Goal: Task Accomplishment & Management: Manage account settings

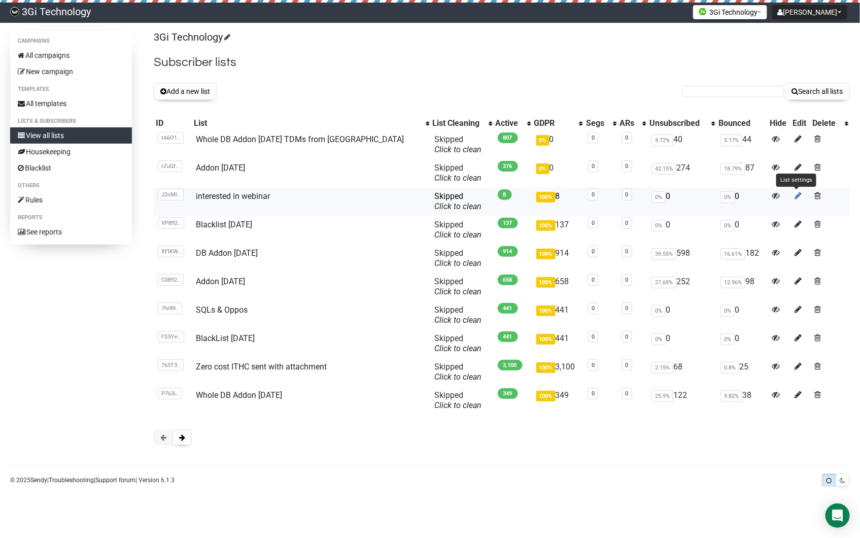
click at [795, 197] on icon at bounding box center [798, 195] width 7 height 9
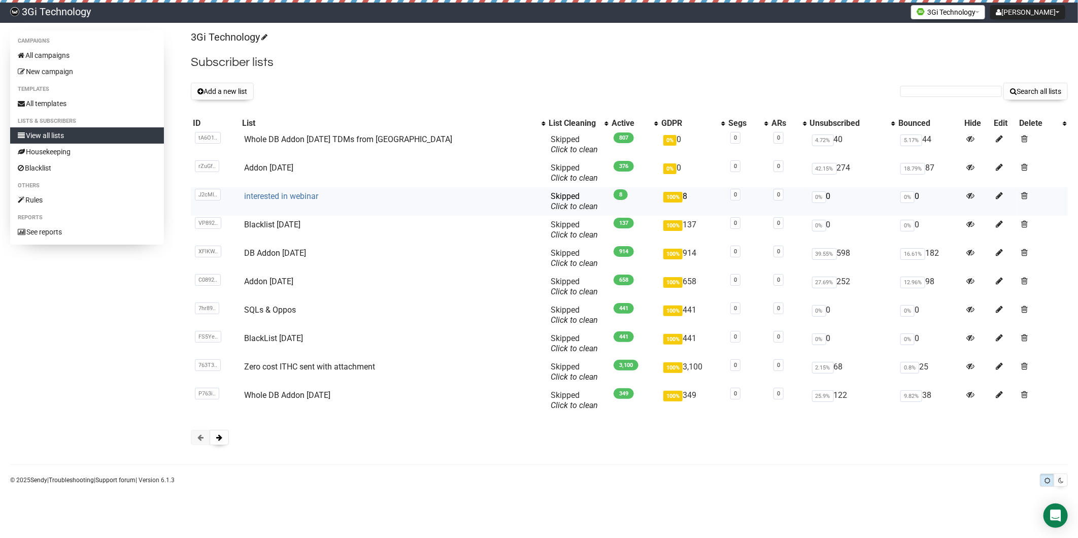
click at [288, 197] on link "interested in webinar" at bounding box center [281, 196] width 74 height 10
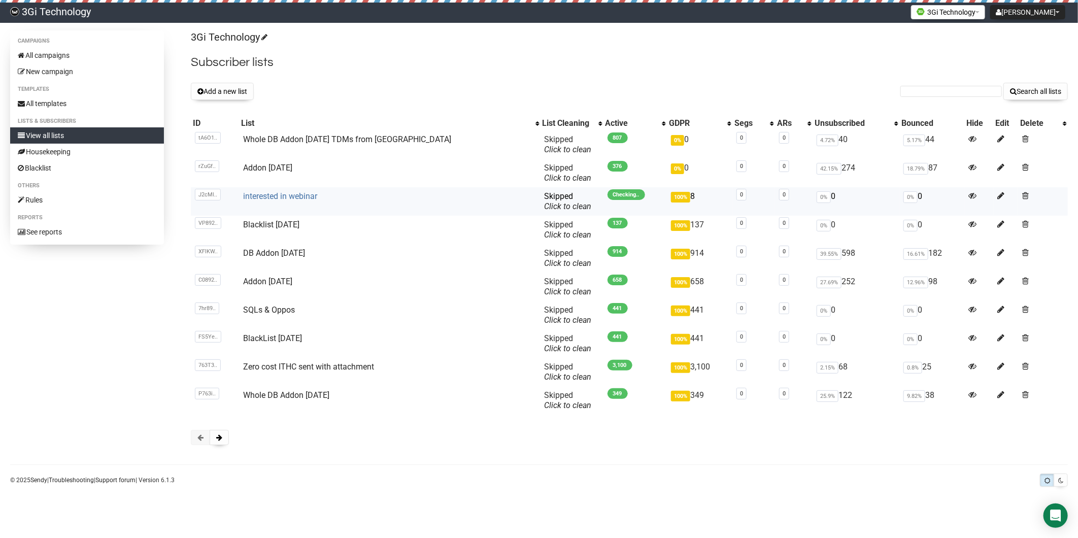
click at [278, 195] on link "interested in webinar" at bounding box center [280, 196] width 74 height 10
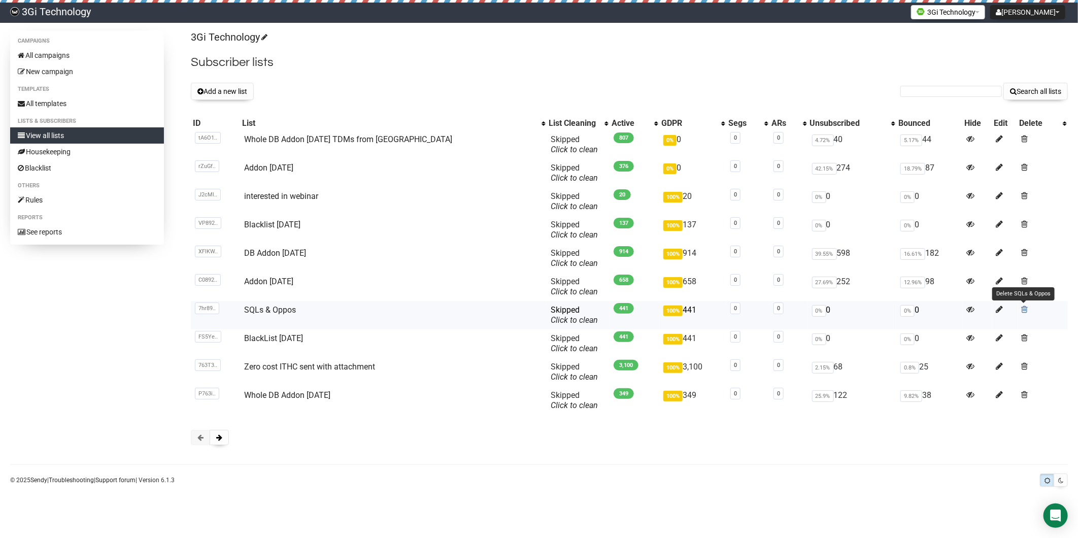
click at [1022, 308] on span at bounding box center [1024, 309] width 7 height 9
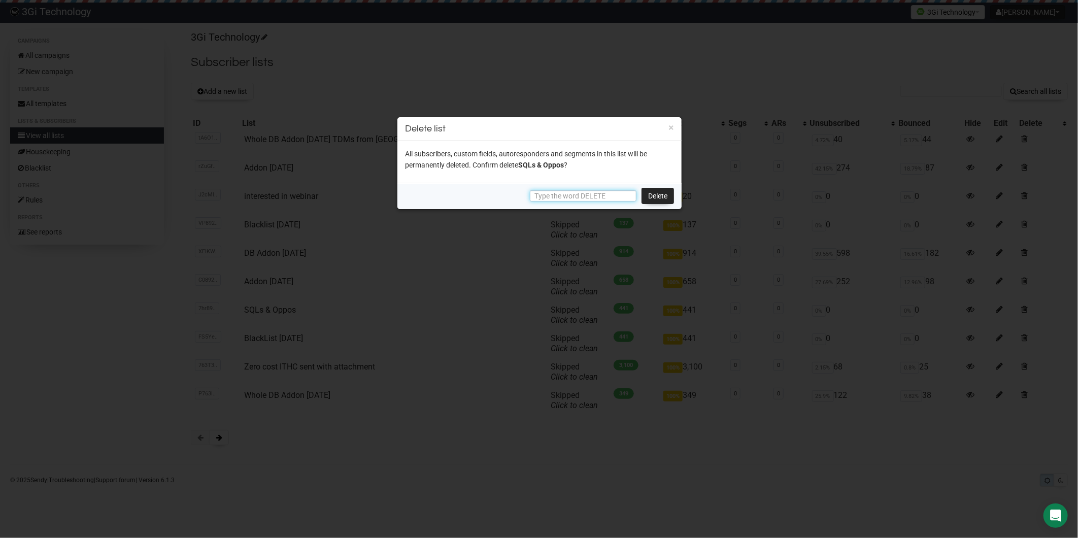
click at [611, 199] on input "text" at bounding box center [583, 195] width 107 height 11
type input "DELETE"
click at [650, 196] on link "Delete" at bounding box center [657, 196] width 32 height 16
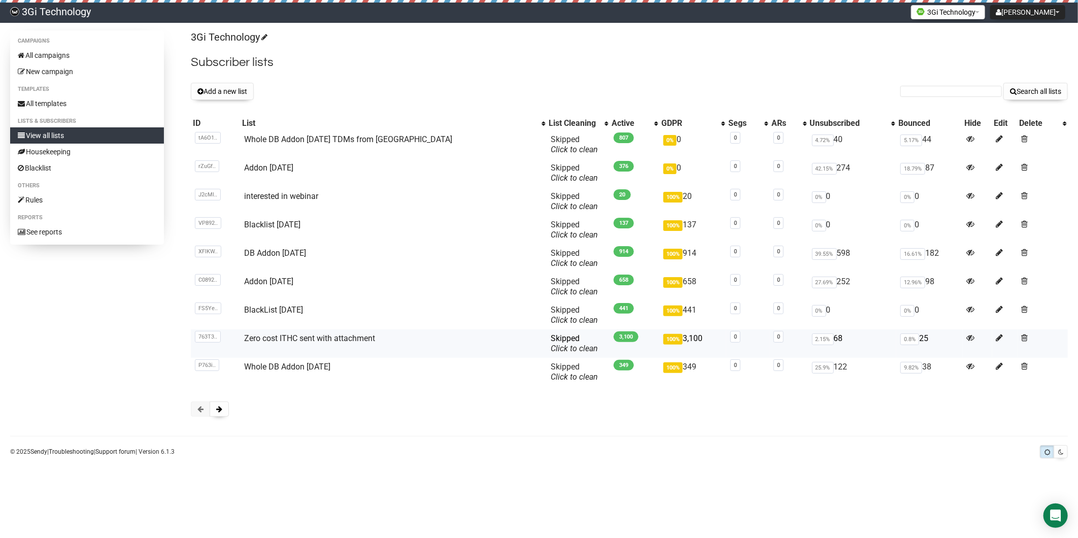
click at [1026, 338] on td at bounding box center [1042, 343] width 50 height 28
click at [1022, 337] on span at bounding box center [1024, 337] width 7 height 9
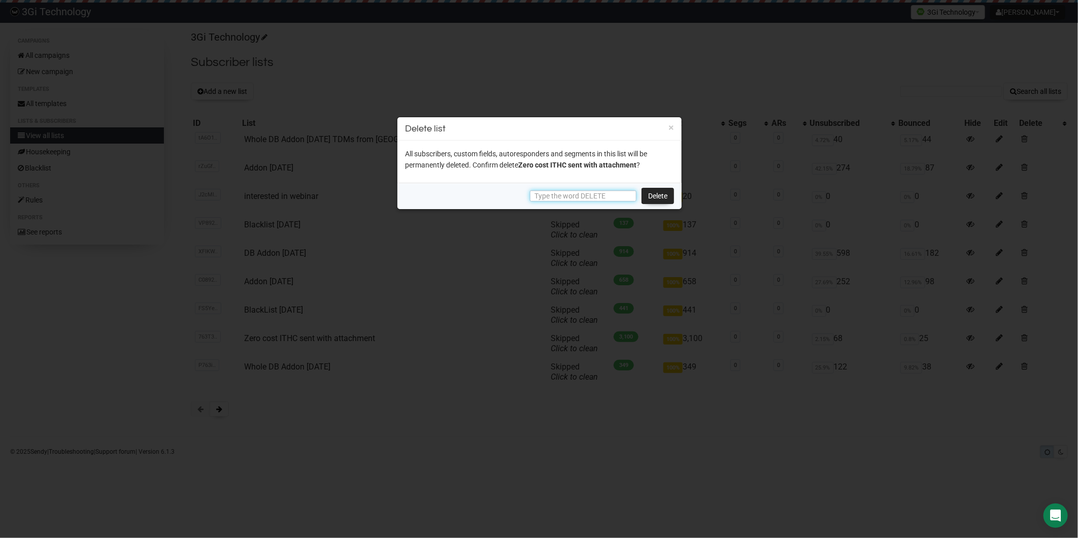
click at [616, 197] on input "text" at bounding box center [583, 195] width 107 height 11
type input "DELETE"
click at [664, 195] on link "Delete" at bounding box center [657, 196] width 32 height 16
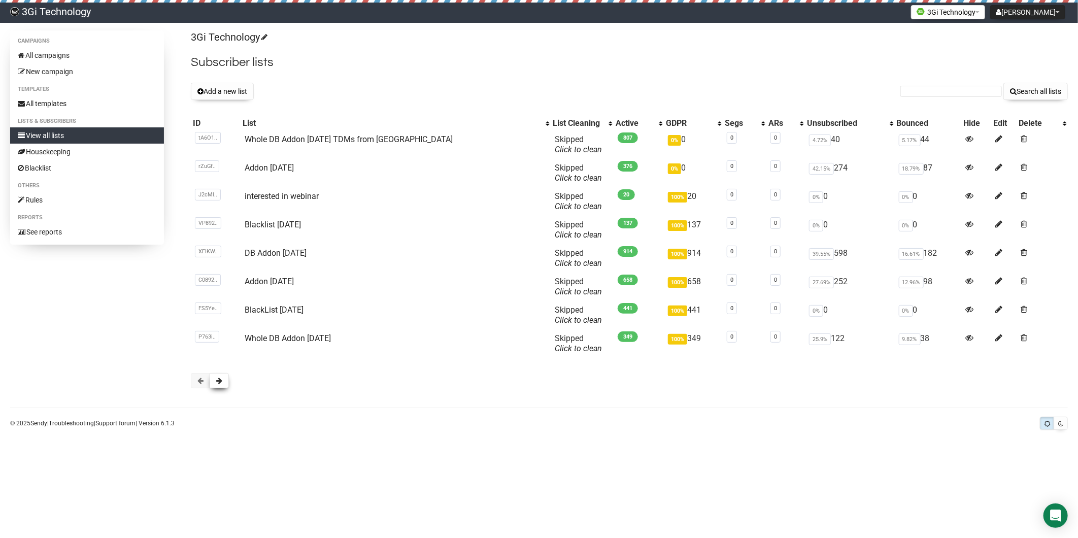
click at [215, 381] on button at bounding box center [219, 380] width 19 height 15
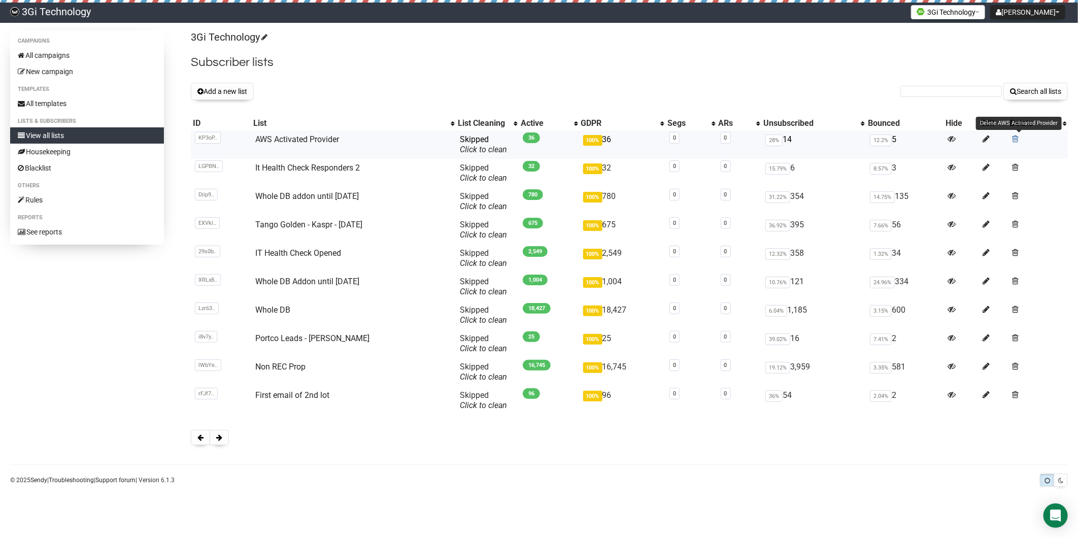
click at [1016, 139] on span at bounding box center [1015, 138] width 7 height 9
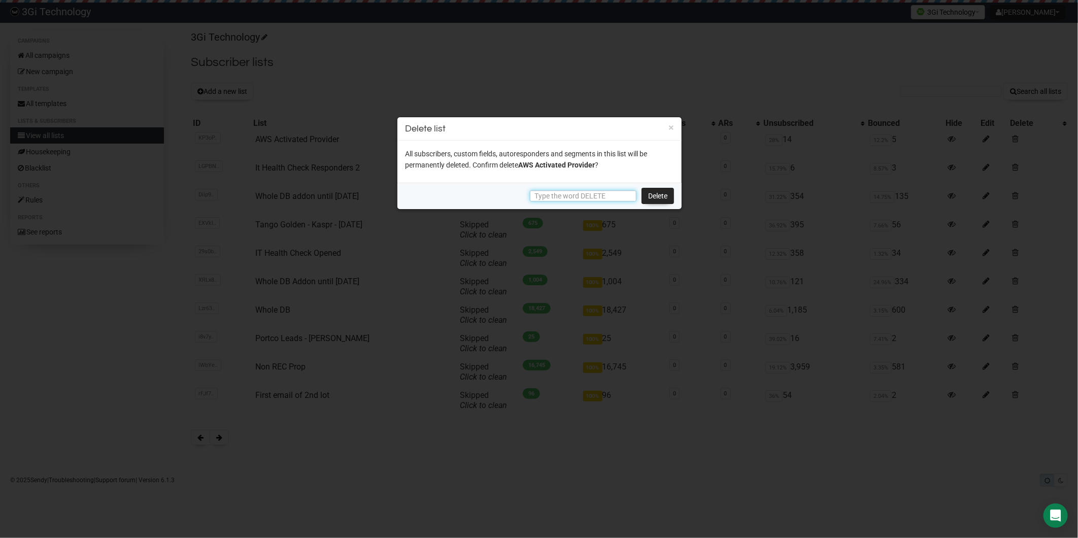
click at [548, 194] on input "text" at bounding box center [583, 195] width 107 height 11
paste input "DELETE"
type input "DELETE"
click at [659, 193] on link "Delete" at bounding box center [657, 196] width 32 height 16
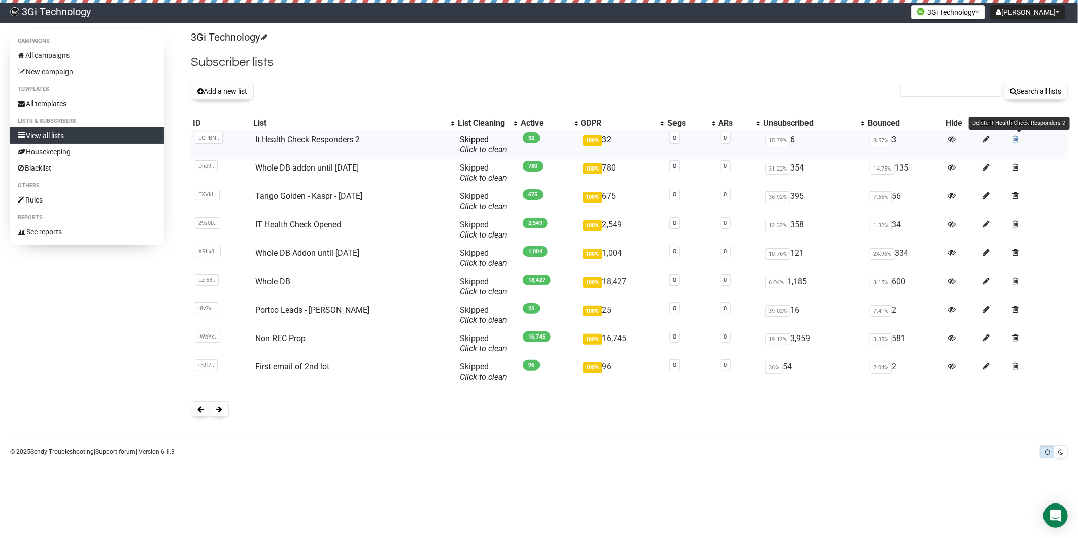
click at [1015, 137] on span at bounding box center [1015, 138] width 7 height 9
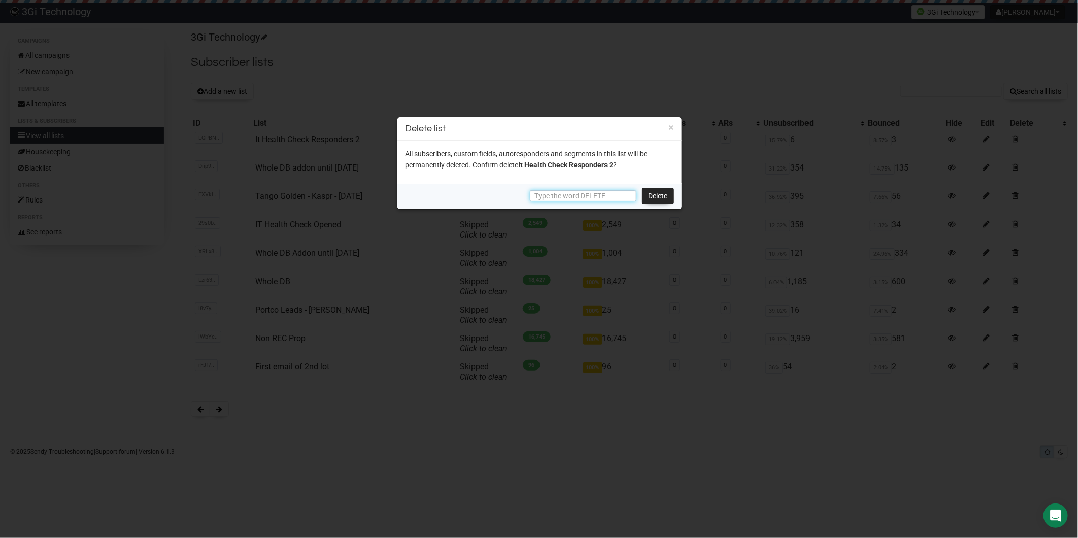
click at [601, 195] on input "text" at bounding box center [583, 195] width 107 height 11
paste input "DELETE"
type input "DELETE"
click at [652, 196] on link "Delete" at bounding box center [657, 196] width 32 height 16
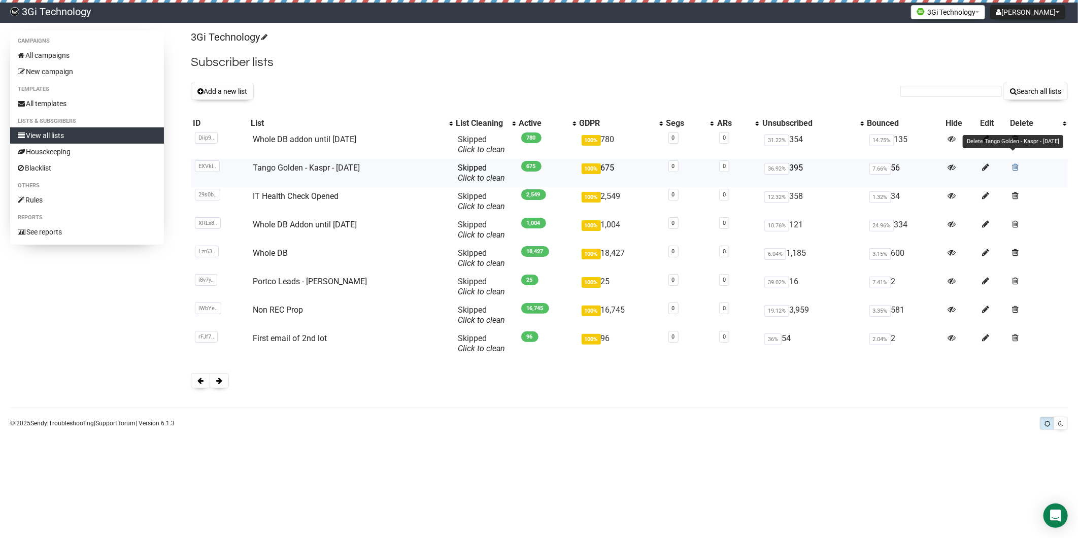
click at [1017, 166] on span at bounding box center [1015, 167] width 7 height 9
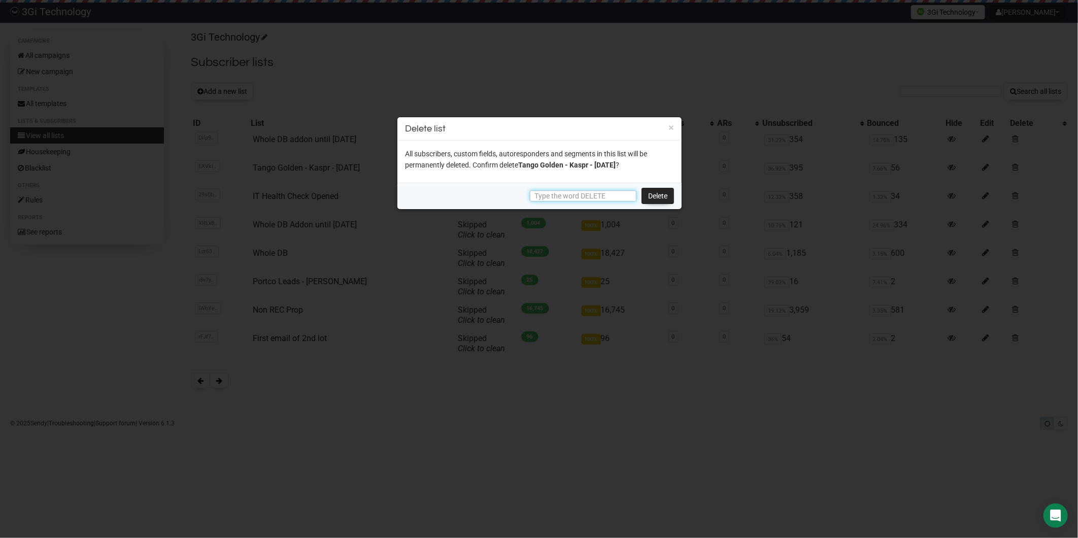
click at [577, 195] on input "text" at bounding box center [583, 195] width 107 height 11
paste input "DELETE"
type input "DELETE"
click at [667, 198] on link "Delete" at bounding box center [657, 196] width 32 height 16
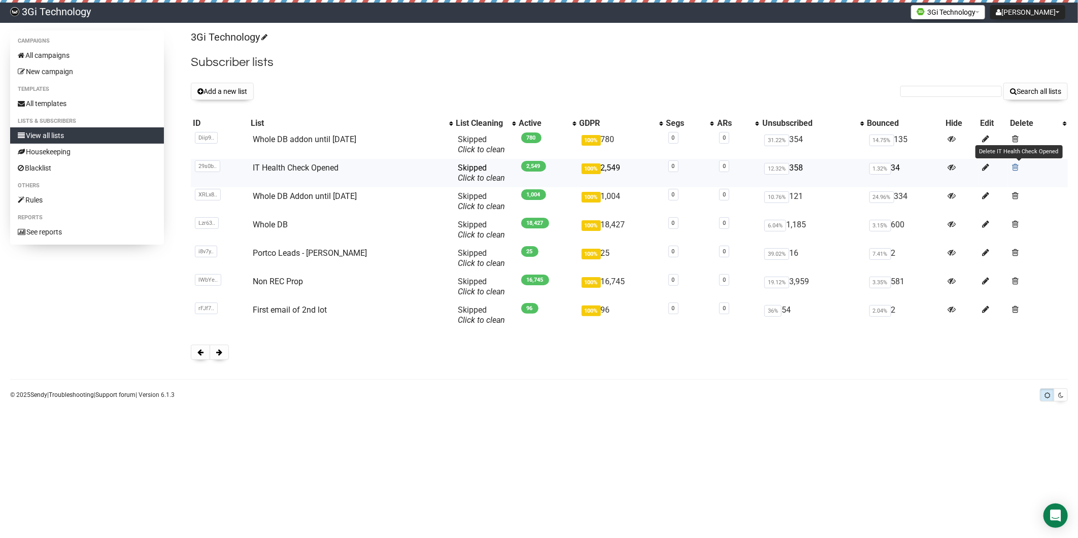
click at [1015, 165] on span at bounding box center [1015, 167] width 7 height 9
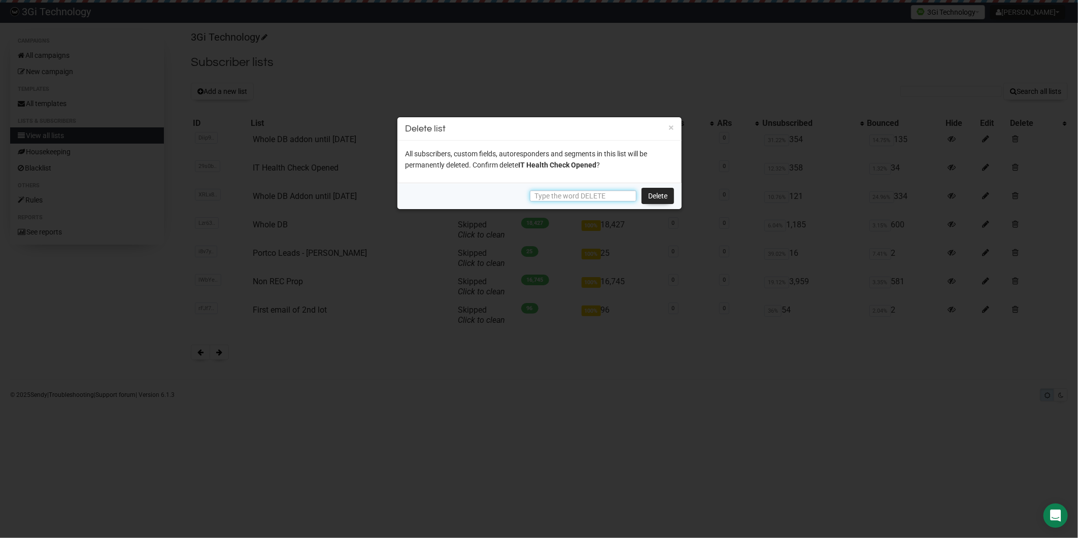
click at [556, 193] on input "text" at bounding box center [583, 195] width 107 height 11
paste input "DELETE"
click at [665, 193] on link "Delete" at bounding box center [657, 196] width 32 height 16
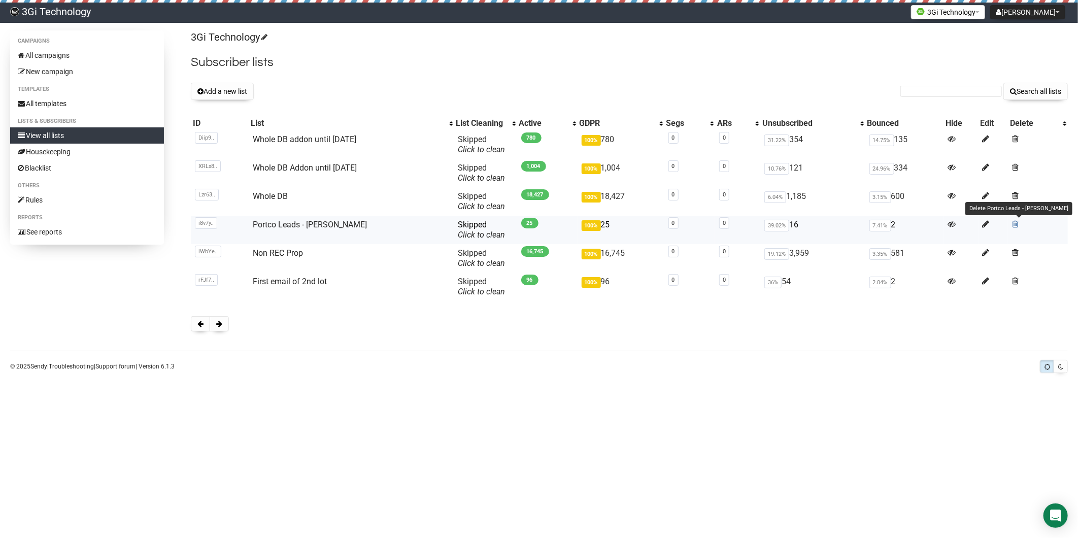
click at [1016, 224] on span at bounding box center [1015, 224] width 7 height 9
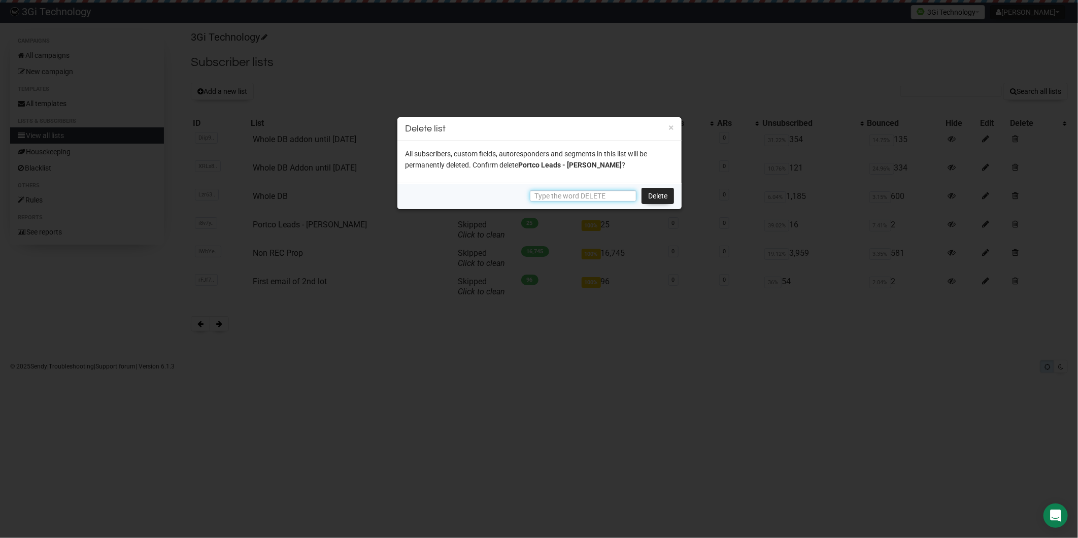
click at [592, 194] on input "text" at bounding box center [583, 195] width 107 height 11
paste input "DELETE"
type input "DELETE"
click at [653, 193] on link "Delete" at bounding box center [657, 196] width 32 height 16
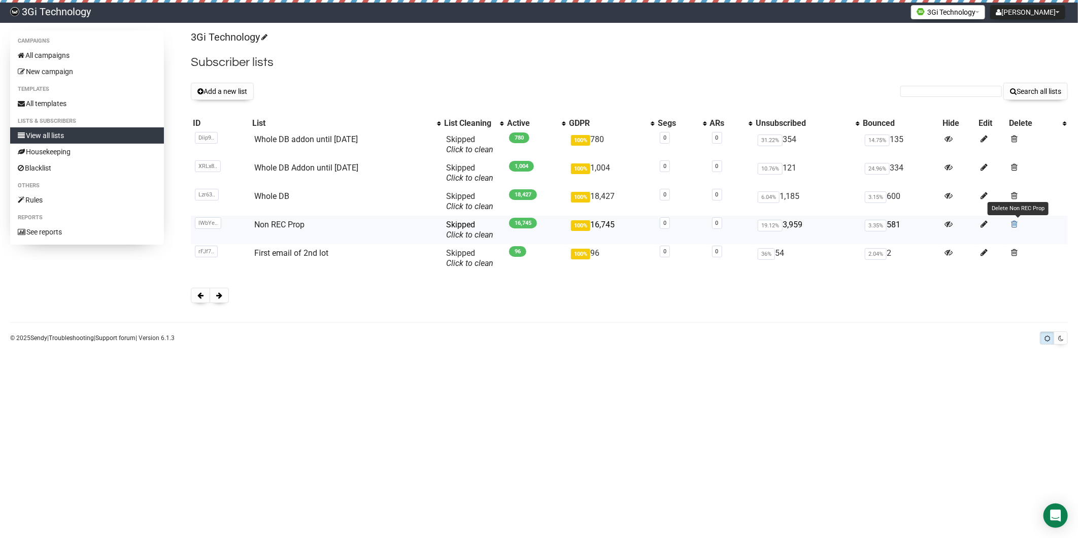
click at [1016, 225] on span at bounding box center [1014, 224] width 7 height 9
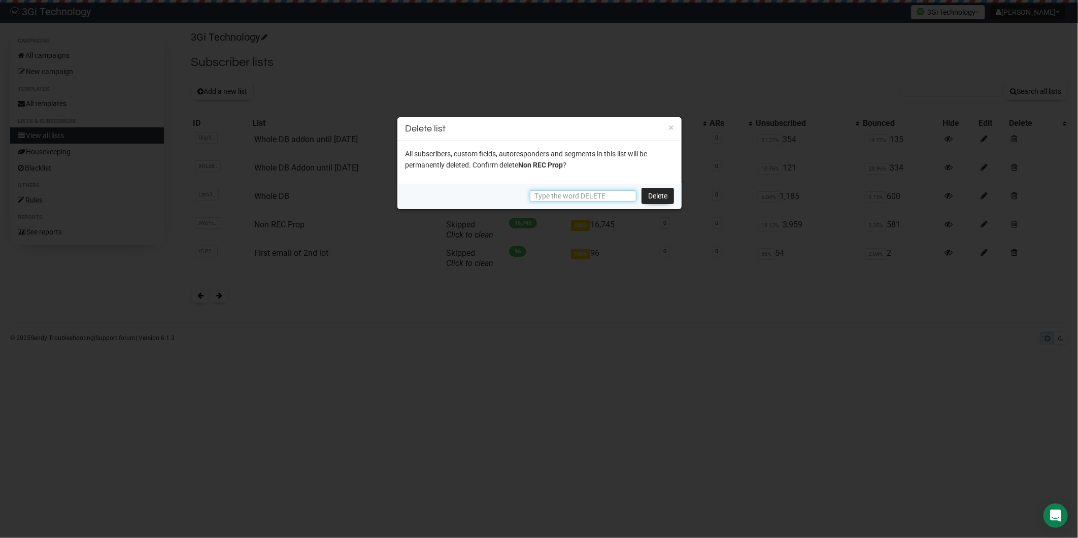
click at [585, 196] on input "text" at bounding box center [583, 195] width 107 height 11
paste input "DELETE"
type input "DELETE"
click at [662, 191] on link "Delete" at bounding box center [657, 196] width 32 height 16
click at [665, 195] on link "Delete" at bounding box center [657, 196] width 32 height 16
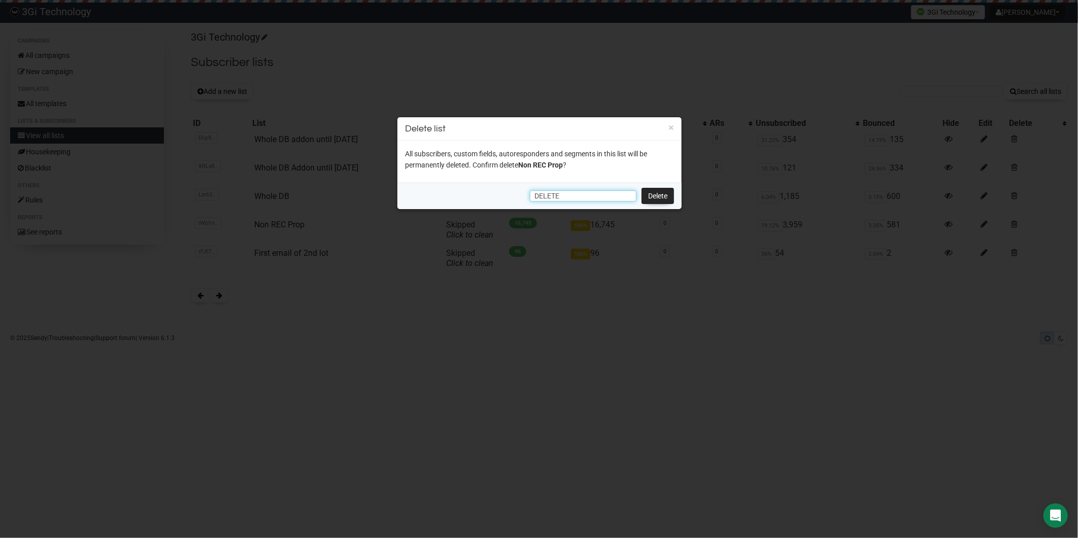
click at [585, 196] on input "DELETE" at bounding box center [583, 195] width 107 height 11
click at [663, 199] on link "Delete" at bounding box center [657, 196] width 32 height 16
click at [657, 196] on link "Delete" at bounding box center [657, 196] width 32 height 16
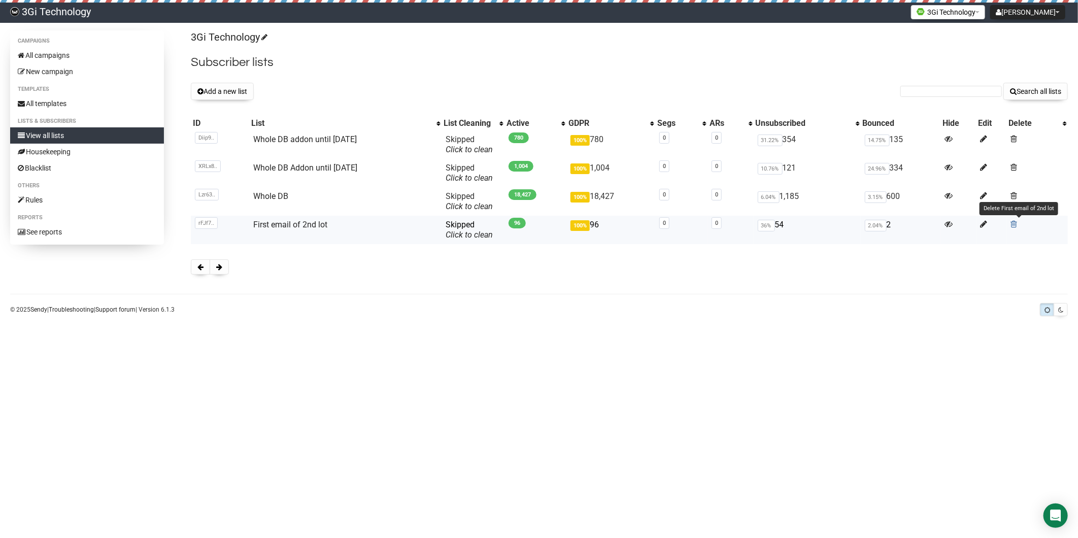
click at [1013, 224] on span at bounding box center [1014, 224] width 7 height 9
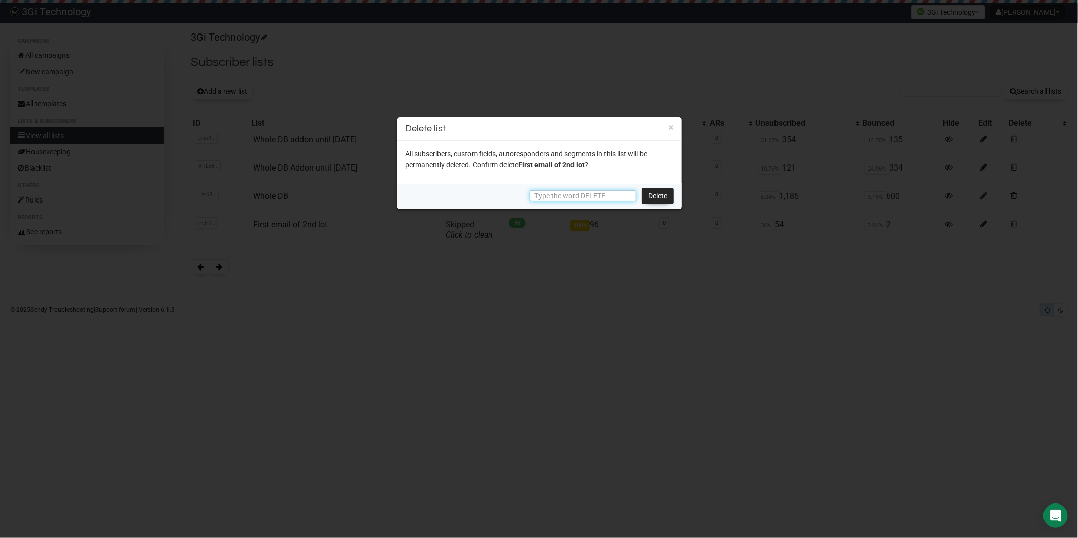
click at [595, 190] on input "text" at bounding box center [583, 195] width 107 height 11
paste input "DELETE"
type input "DELETE"
click at [657, 197] on link "Delete" at bounding box center [657, 196] width 32 height 16
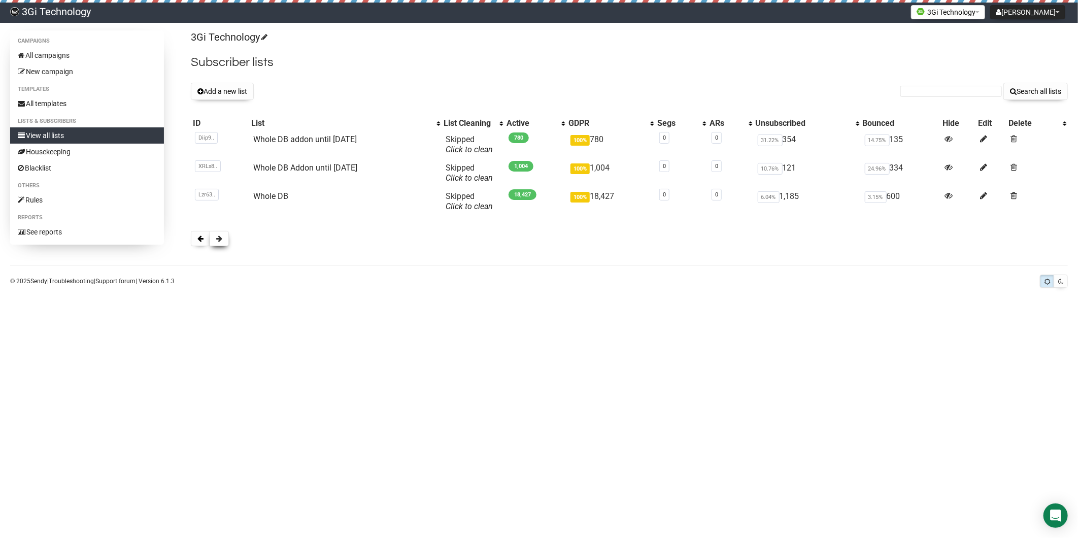
click at [216, 237] on span at bounding box center [219, 238] width 6 height 7
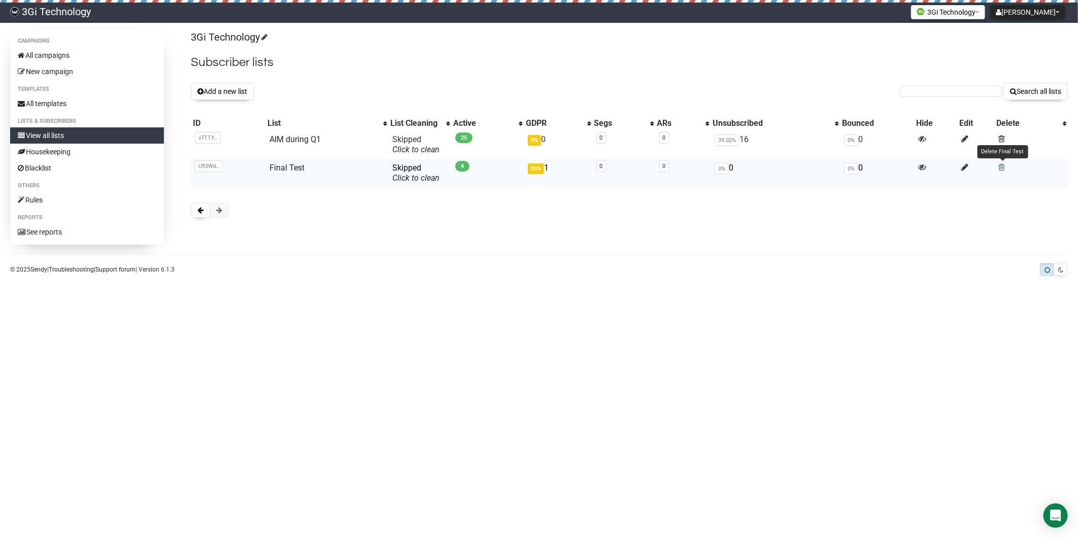
click at [1003, 166] on span at bounding box center [1001, 167] width 7 height 9
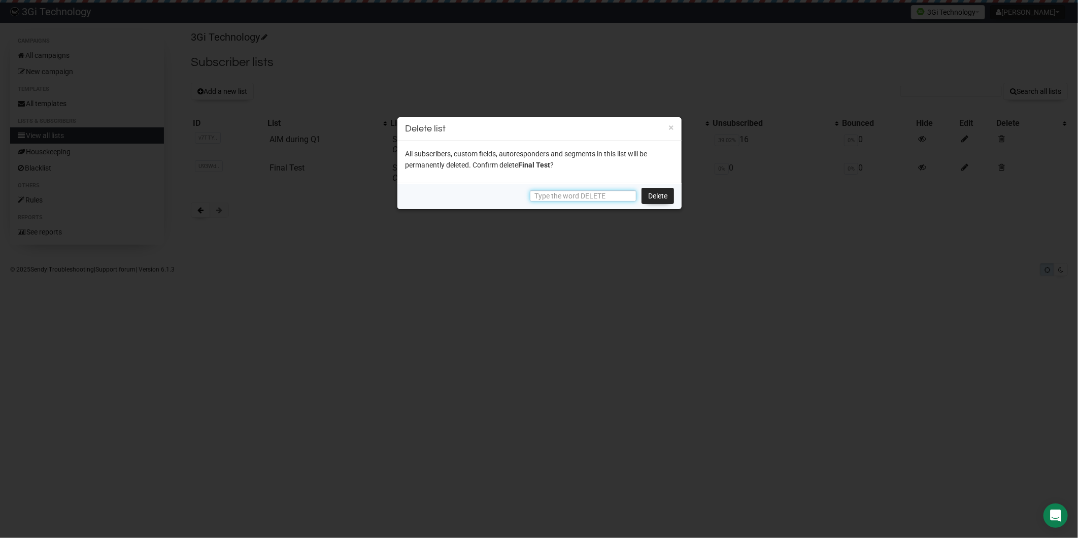
click at [577, 196] on input "text" at bounding box center [583, 195] width 107 height 11
paste input "DELETE"
click at [661, 193] on link "Delete" at bounding box center [657, 196] width 32 height 16
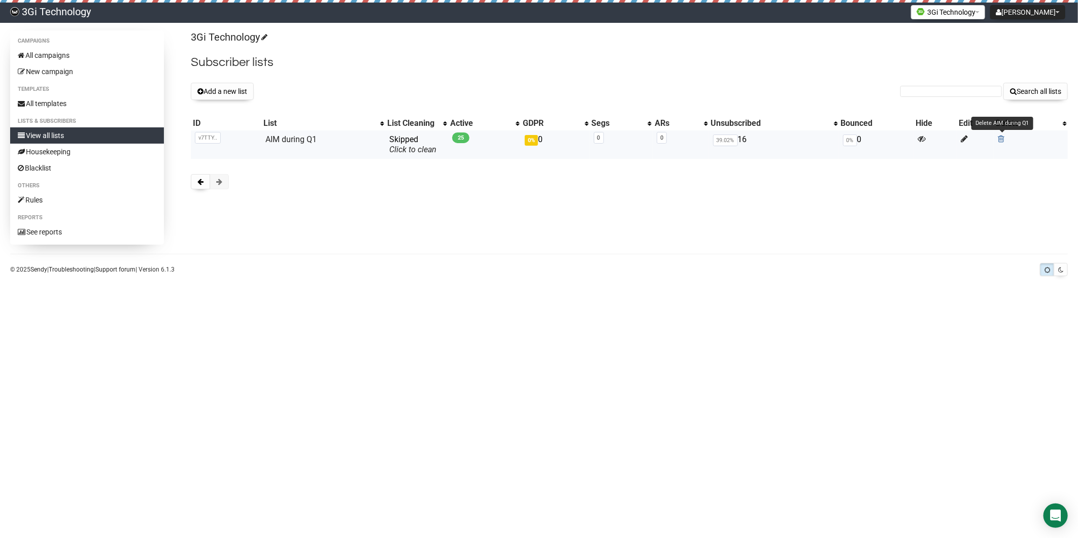
click at [1000, 140] on span at bounding box center [1001, 138] width 7 height 9
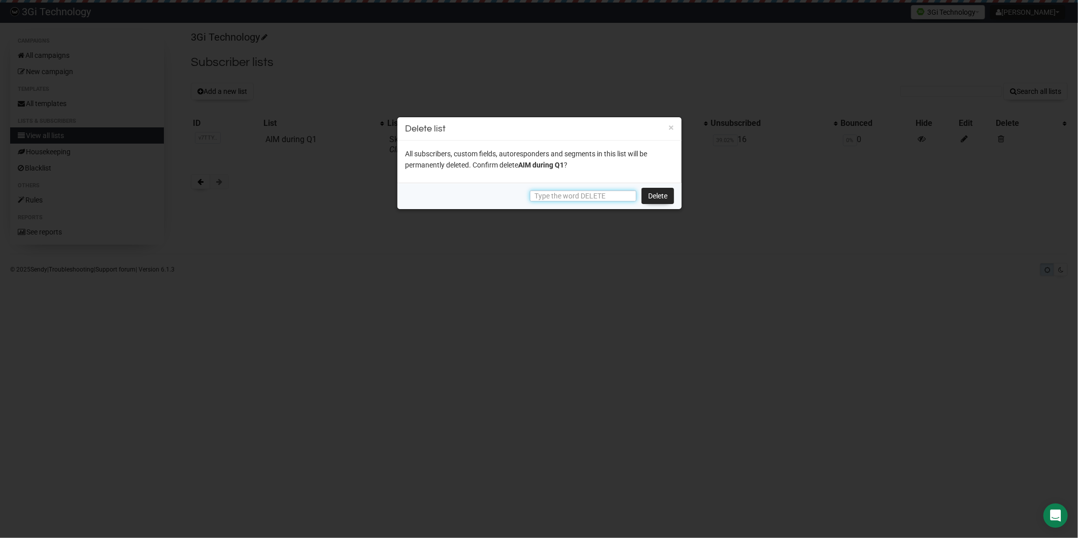
click at [582, 194] on input "text" at bounding box center [583, 195] width 107 height 11
paste input "DELETE"
type input "DELETE"
click at [653, 193] on link "Delete" at bounding box center [657, 196] width 32 height 16
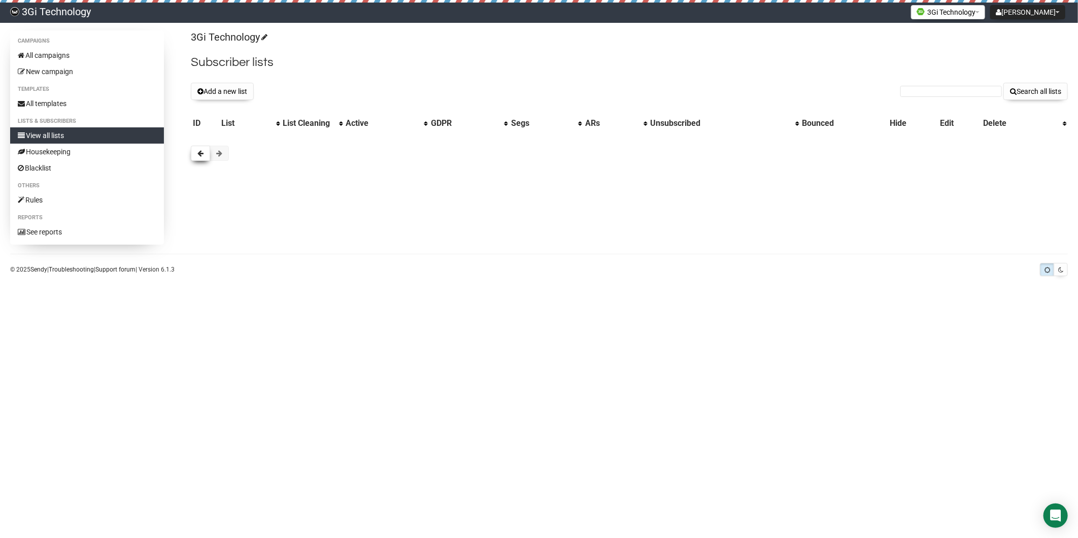
click at [201, 153] on span at bounding box center [200, 153] width 6 height 7
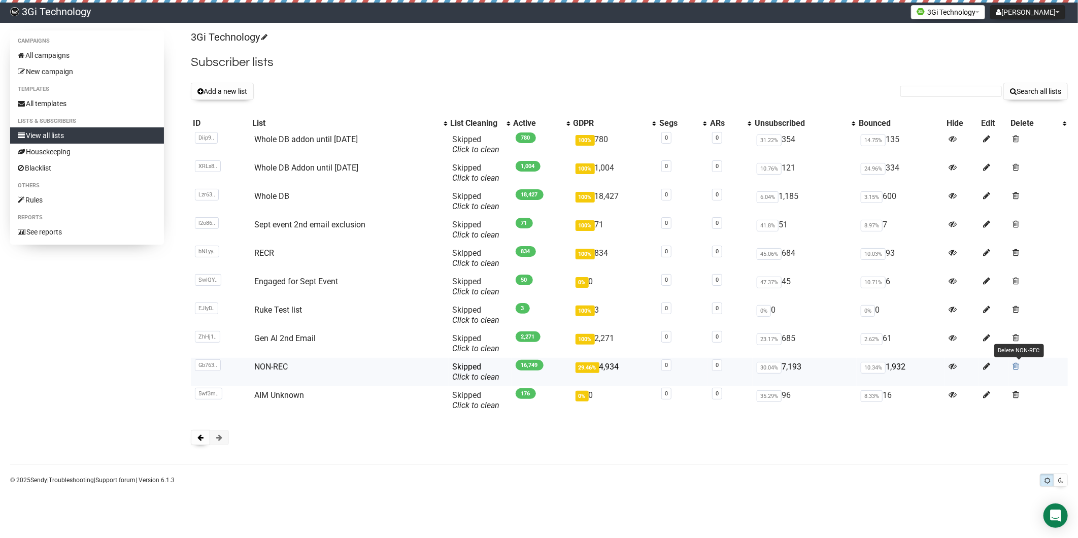
click at [1019, 365] on span at bounding box center [1015, 366] width 7 height 9
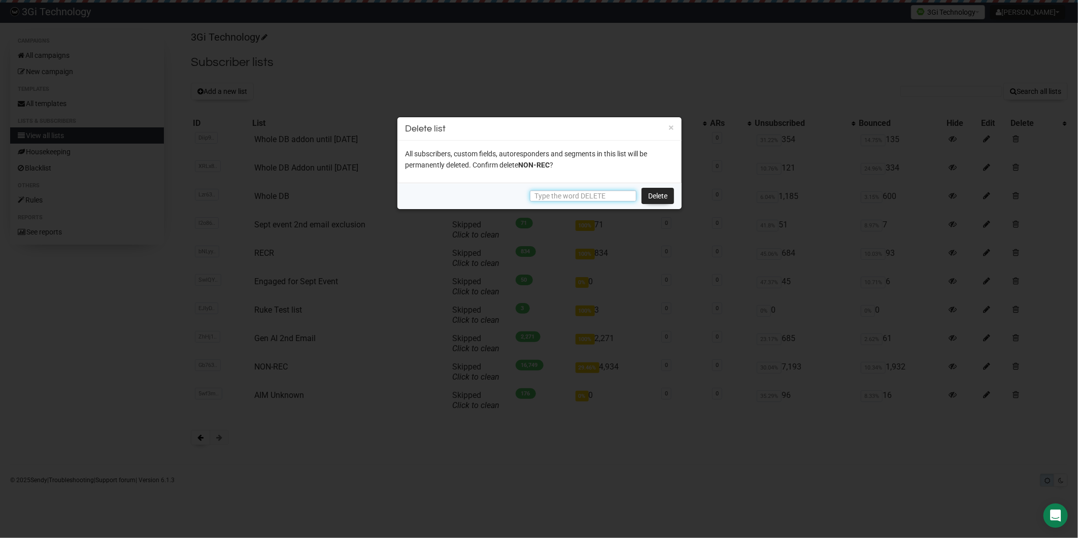
click at [567, 195] on input "text" at bounding box center [583, 195] width 107 height 11
paste input "DELETE"
type input "DELETE"
click at [647, 196] on link "Delete" at bounding box center [657, 196] width 32 height 16
click at [661, 195] on link "Delete" at bounding box center [657, 196] width 32 height 16
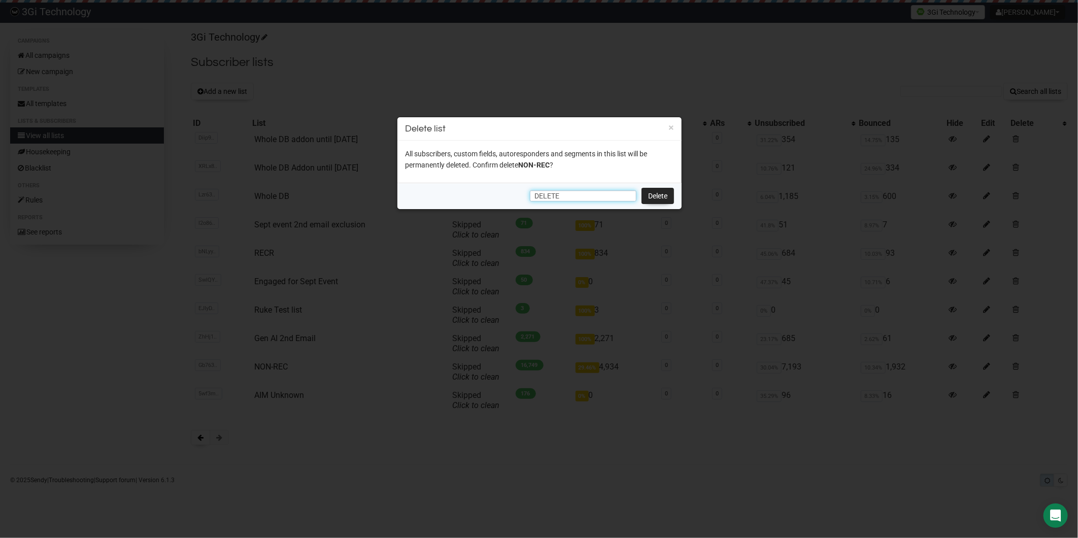
click at [566, 194] on input "DELETE" at bounding box center [583, 195] width 107 height 11
click at [654, 193] on link "Delete" at bounding box center [657, 196] width 32 height 16
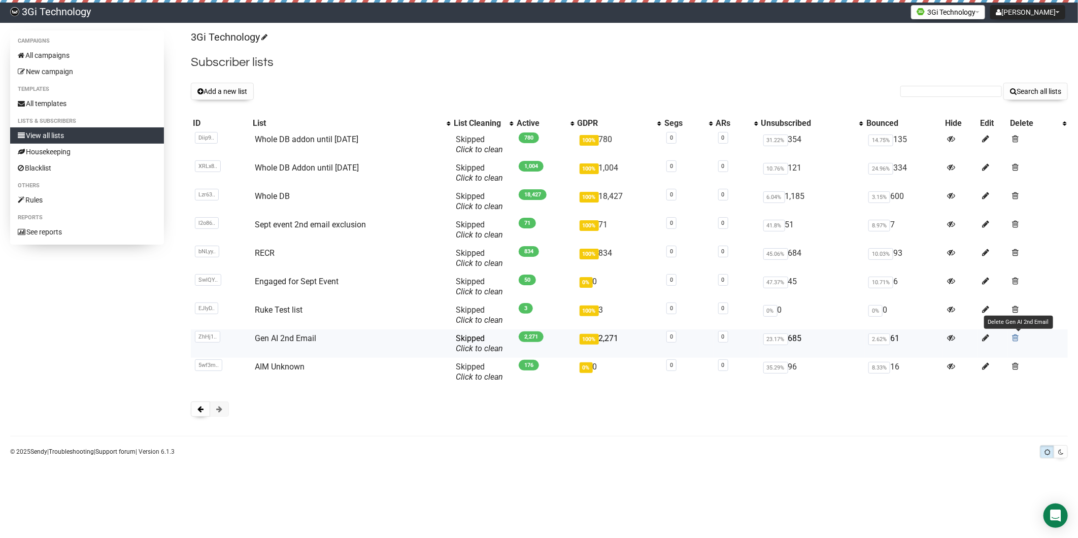
click at [1016, 336] on span at bounding box center [1015, 337] width 7 height 9
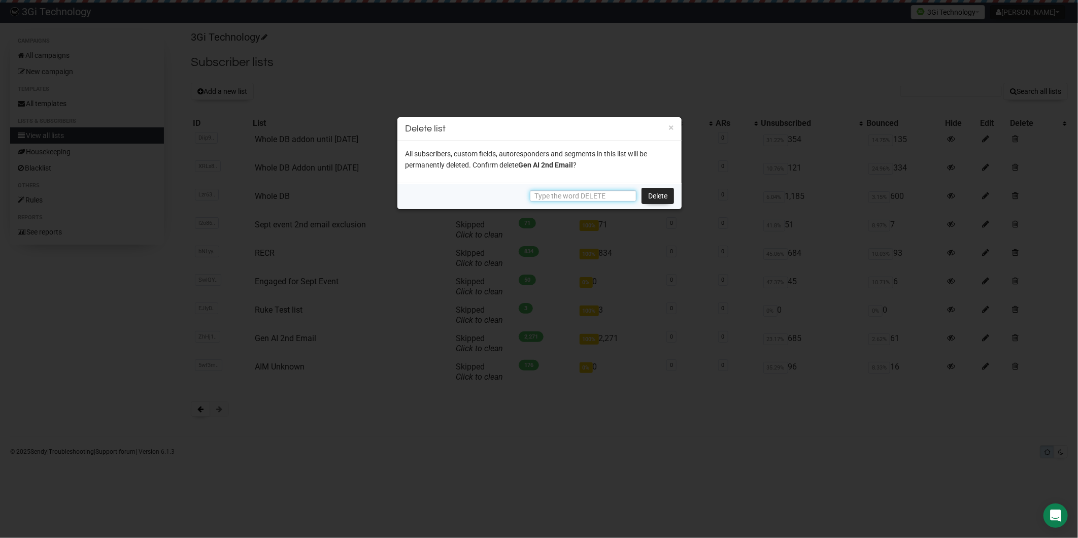
click at [601, 194] on input "text" at bounding box center [583, 195] width 107 height 11
paste input "DELETE"
click at [601, 194] on input "DELETE" at bounding box center [583, 195] width 107 height 11
type input "DELETE"
click at [660, 194] on link "Delete" at bounding box center [657, 196] width 32 height 16
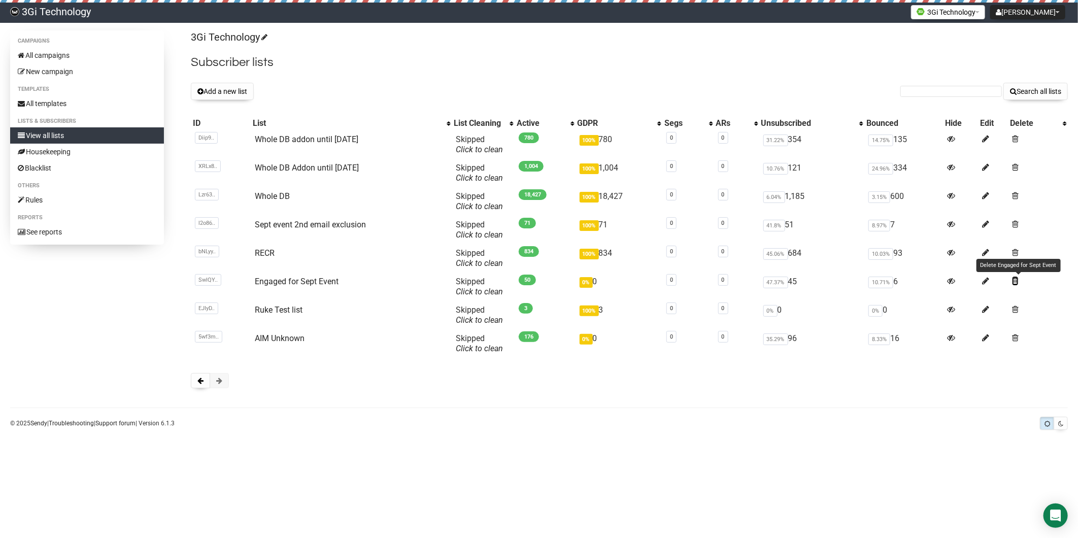
click at [1016, 282] on span at bounding box center [1015, 281] width 7 height 9
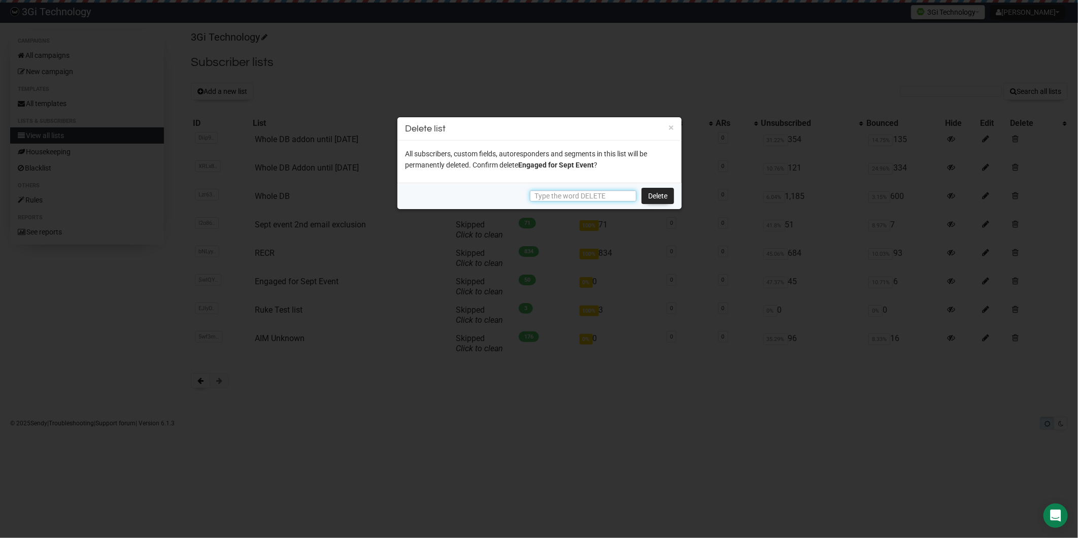
click at [555, 192] on input "text" at bounding box center [583, 195] width 107 height 11
paste input "DELETE"
click at [604, 194] on input "DELETE" at bounding box center [583, 195] width 107 height 11
type input "DELETE"
click at [654, 195] on link "Delete" at bounding box center [657, 196] width 32 height 16
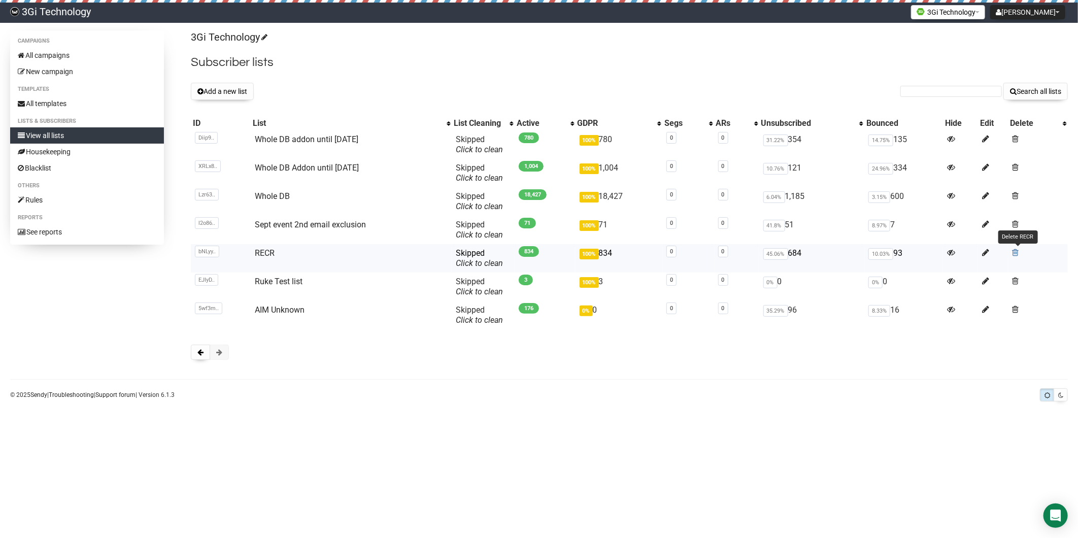
click at [1016, 253] on span at bounding box center [1015, 252] width 7 height 9
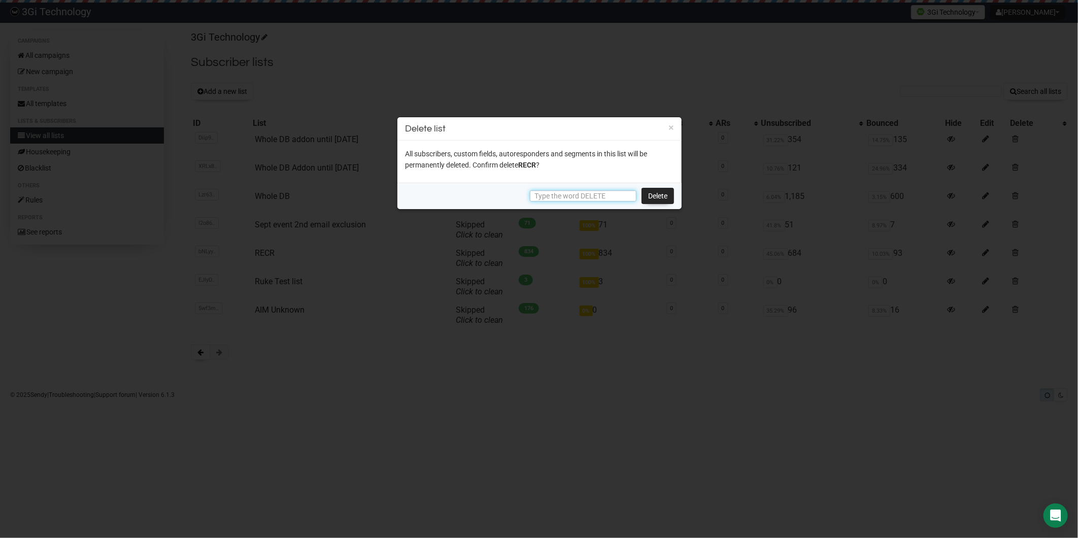
click at [558, 194] on input "text" at bounding box center [583, 195] width 107 height 11
paste input "DELETE"
click at [660, 198] on link "Delete" at bounding box center [657, 196] width 32 height 16
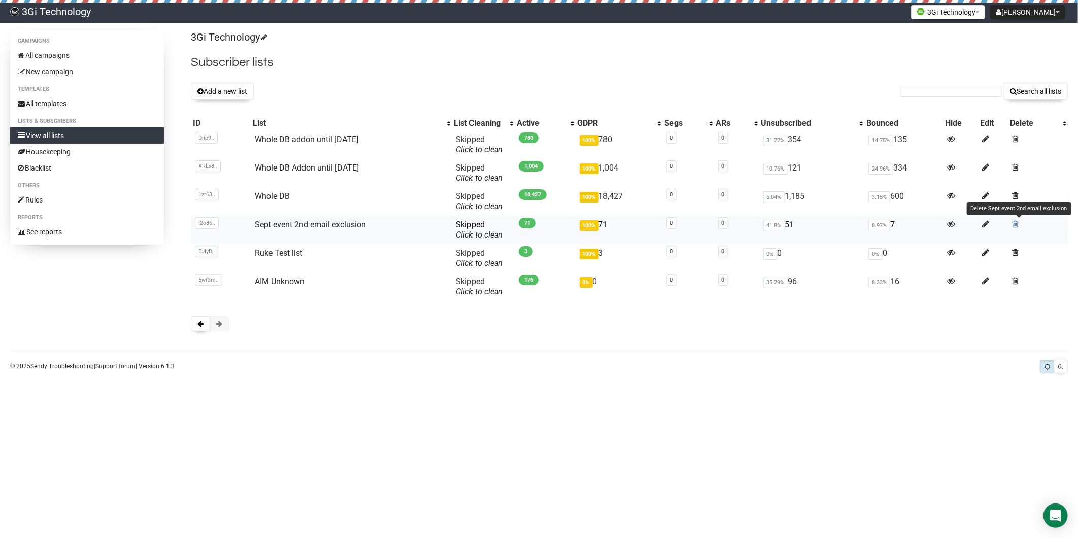
click at [1016, 224] on span at bounding box center [1015, 224] width 7 height 9
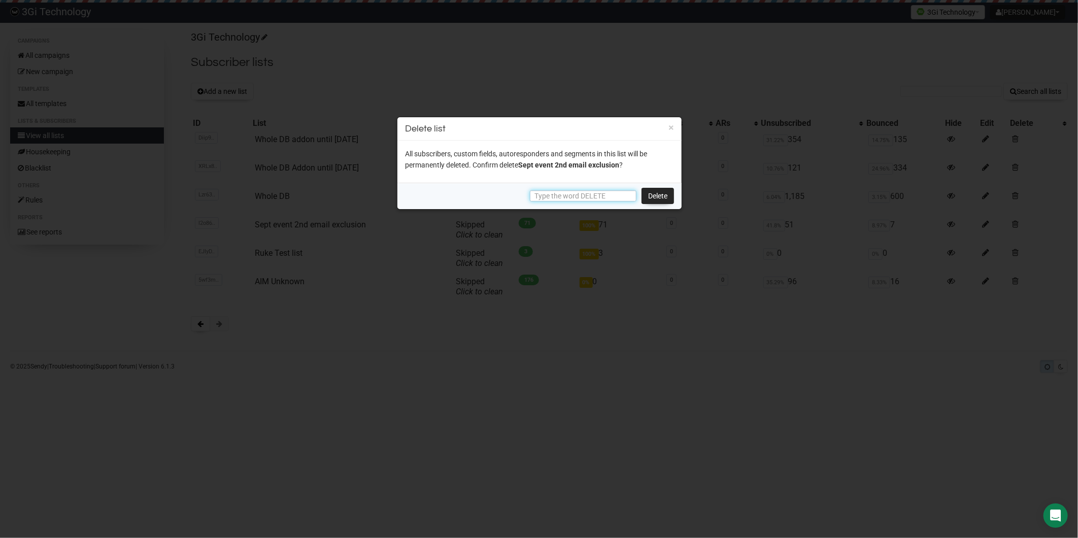
click at [585, 192] on input "text" at bounding box center [583, 195] width 107 height 11
paste input "DELETE"
click at [594, 193] on input "DELETE" at bounding box center [583, 195] width 107 height 11
type input "DELETE"
click at [655, 193] on link "Delete" at bounding box center [657, 196] width 32 height 16
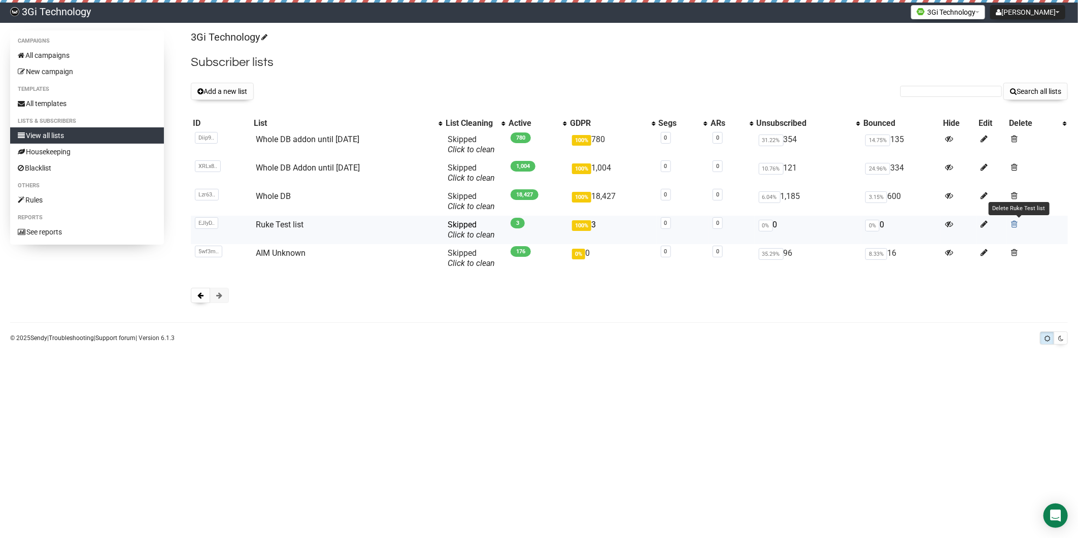
click at [1017, 222] on span at bounding box center [1014, 224] width 7 height 9
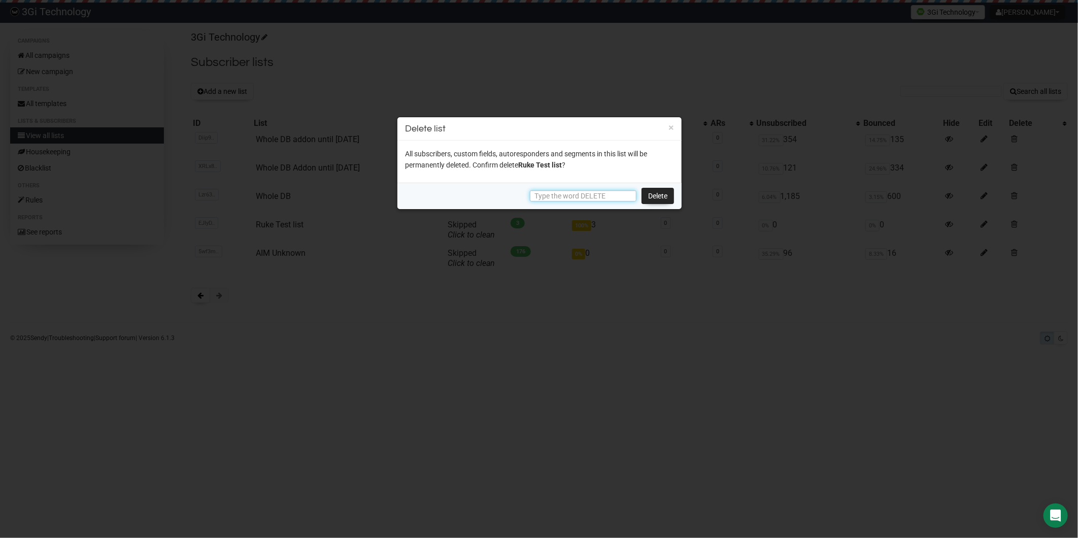
click at [587, 194] on input "text" at bounding box center [583, 195] width 107 height 11
paste input "DELETE"
type input "DELETE"
click at [664, 198] on link "Delete" at bounding box center [657, 196] width 32 height 16
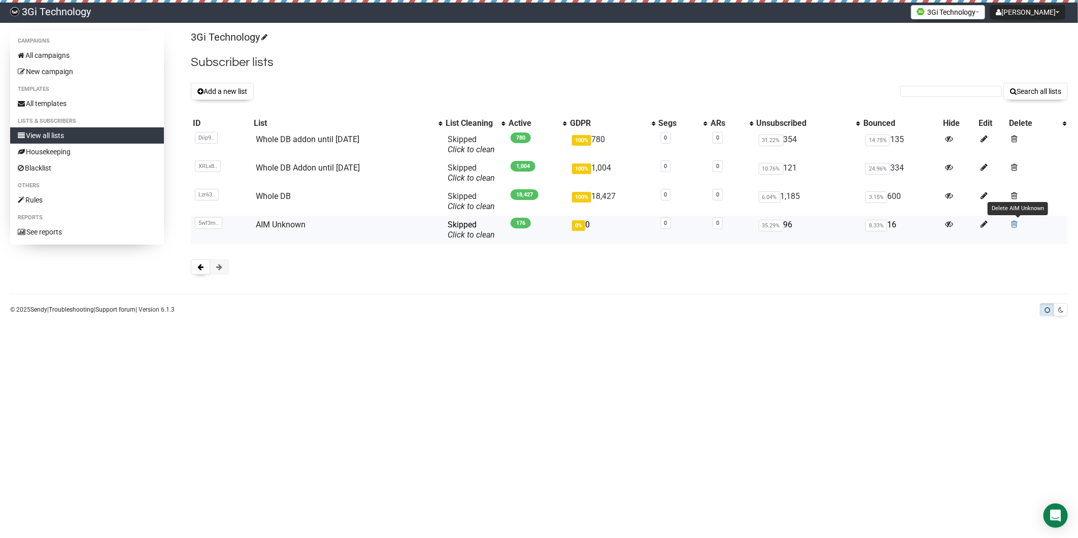
click at [1017, 225] on span at bounding box center [1014, 224] width 7 height 9
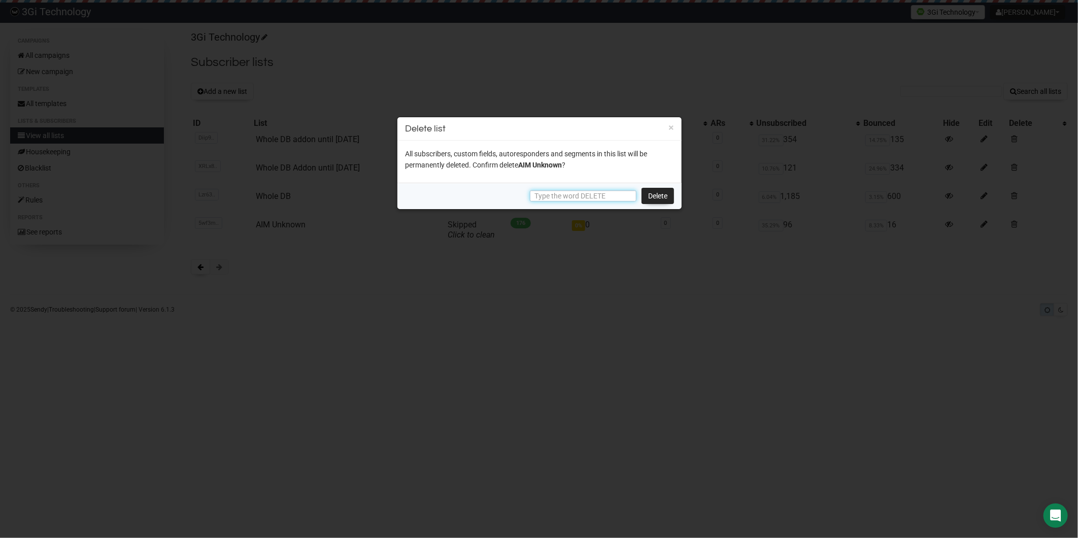
click at [561, 196] on input "text" at bounding box center [583, 195] width 107 height 11
paste input "DELETE"
type input "DELETE"
click at [656, 194] on link "Delete" at bounding box center [657, 196] width 32 height 16
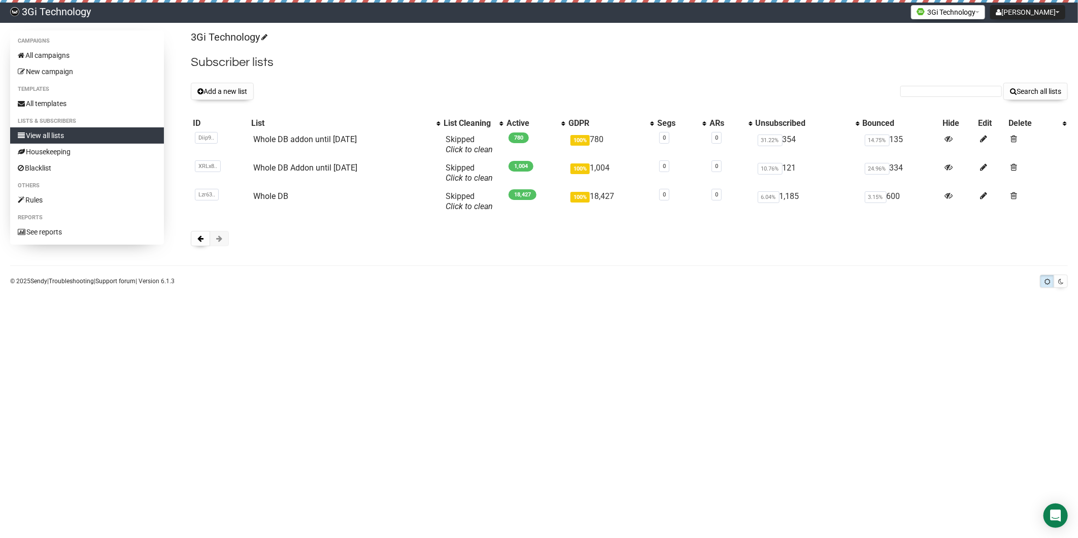
click at [220, 237] on span at bounding box center [219, 238] width 6 height 7
click at [200, 241] on span at bounding box center [200, 238] width 6 height 7
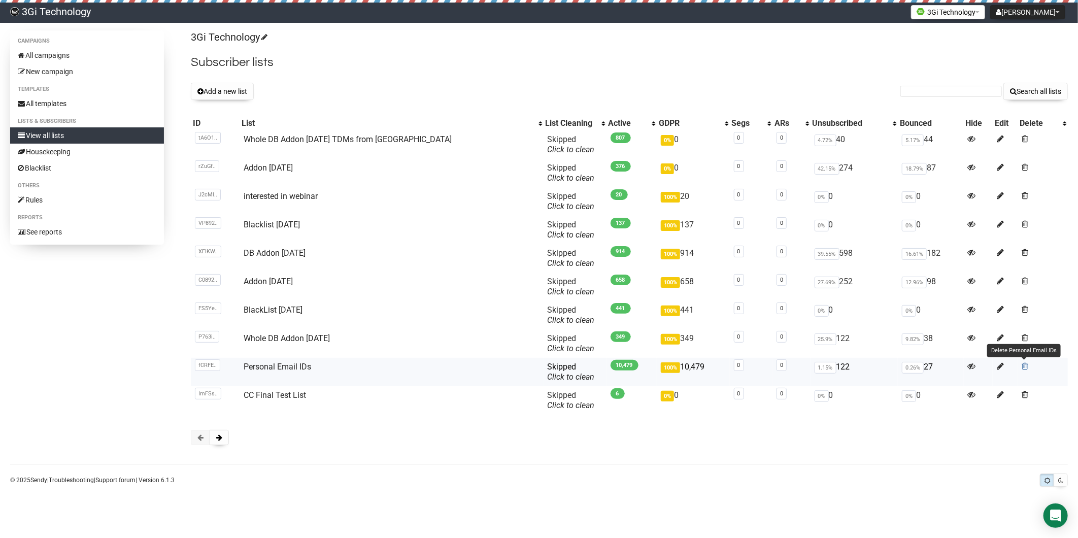
click at [1023, 363] on span at bounding box center [1025, 366] width 7 height 9
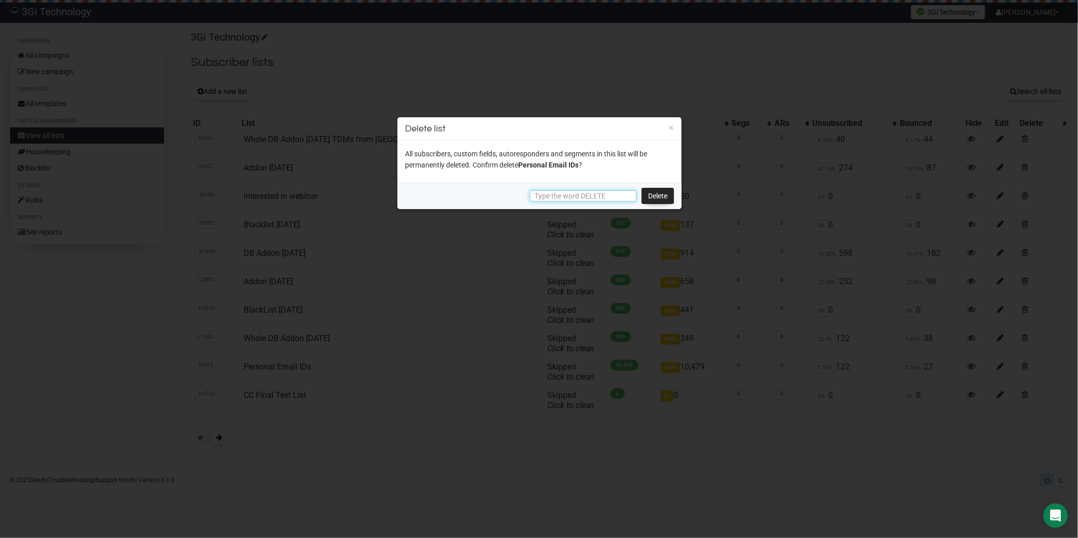
click at [591, 196] on input "text" at bounding box center [583, 195] width 107 height 11
type input "V"
paste input "DELETE"
type input "DELETE"
click at [653, 192] on link "Delete" at bounding box center [657, 196] width 32 height 16
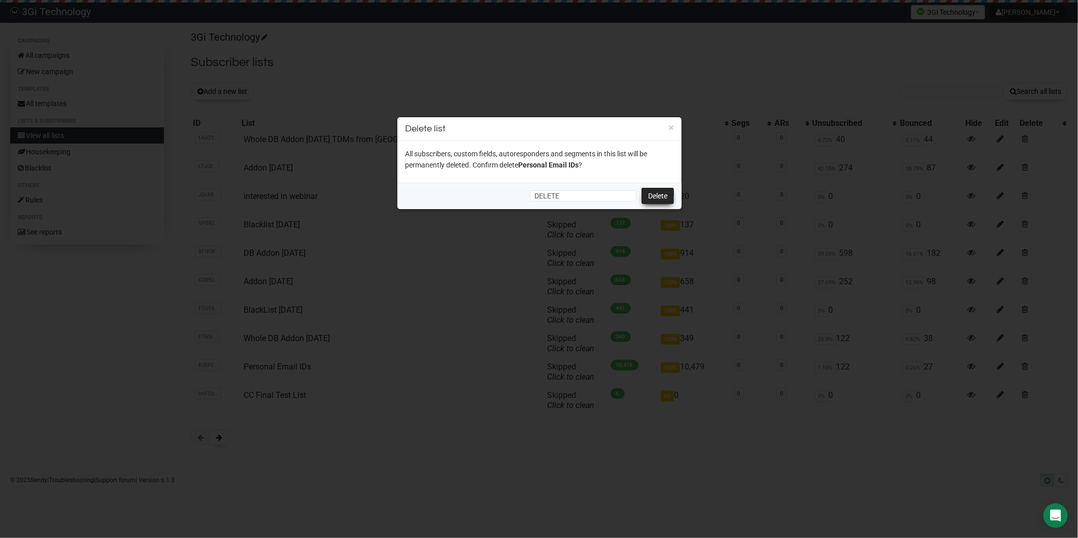
click at [646, 193] on link "Delete" at bounding box center [657, 196] width 32 height 16
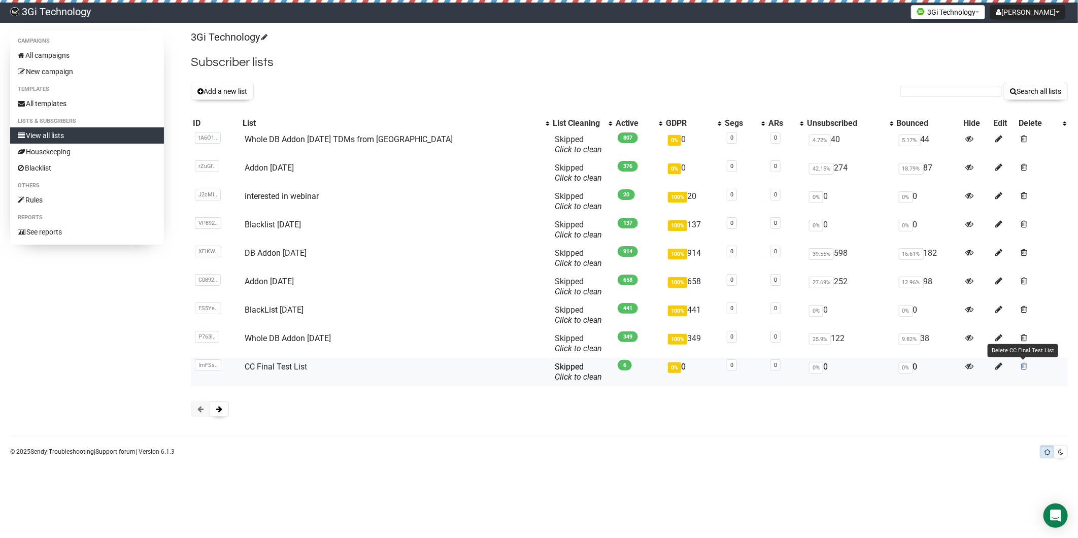
click at [1021, 367] on span at bounding box center [1023, 366] width 7 height 9
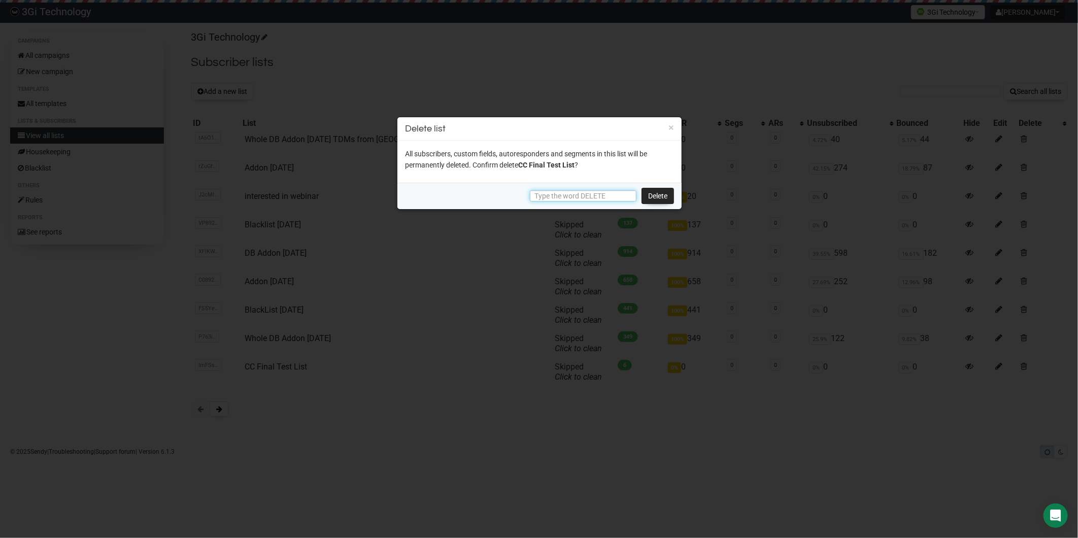
click at [553, 194] on input "text" at bounding box center [583, 195] width 107 height 11
paste input "DELETE"
type input "DELETE"
click at [661, 195] on link "Delete" at bounding box center [657, 196] width 32 height 16
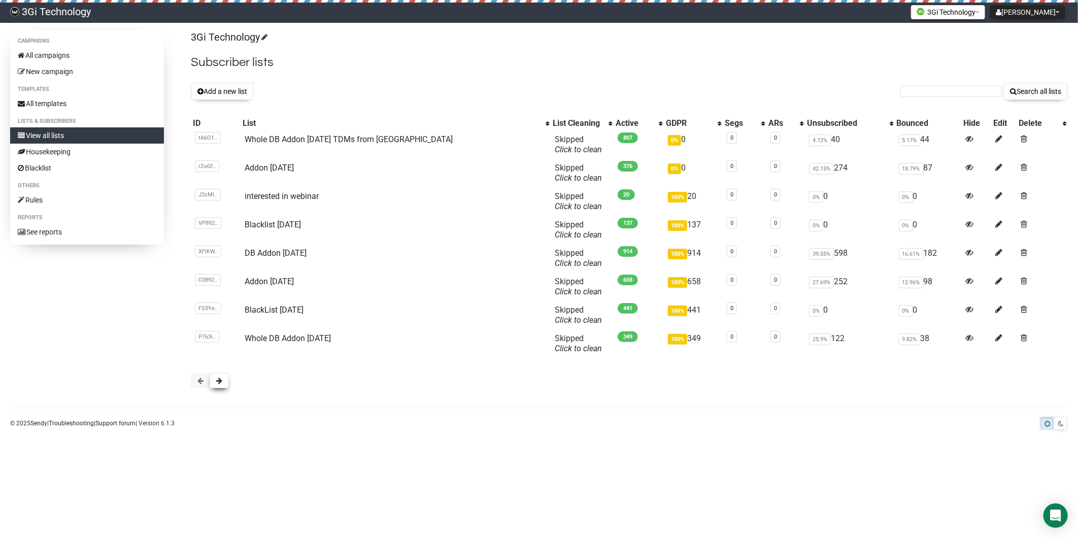
click at [219, 380] on span at bounding box center [219, 380] width 6 height 7
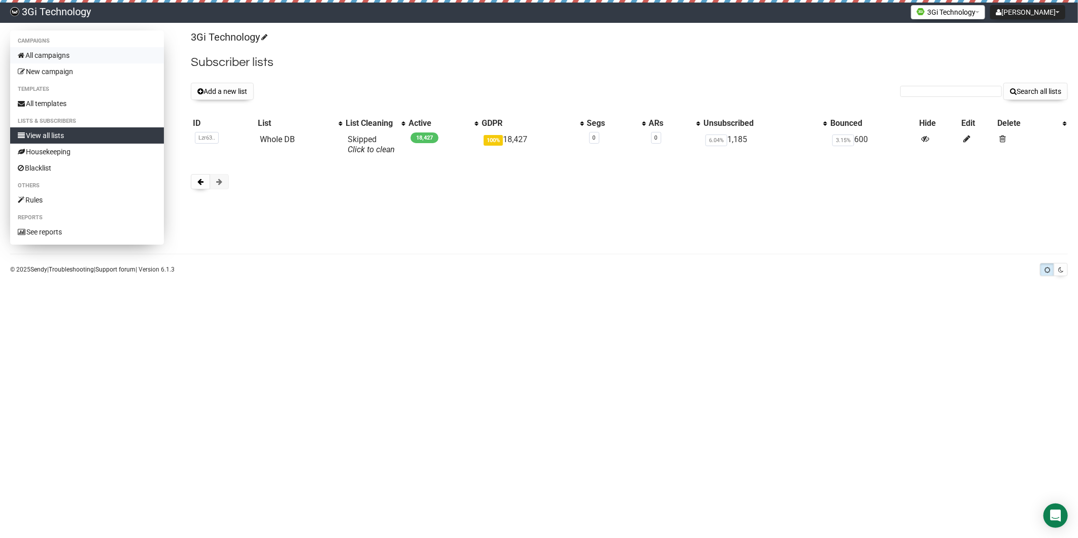
click at [39, 54] on link "All campaigns" at bounding box center [87, 55] width 154 height 16
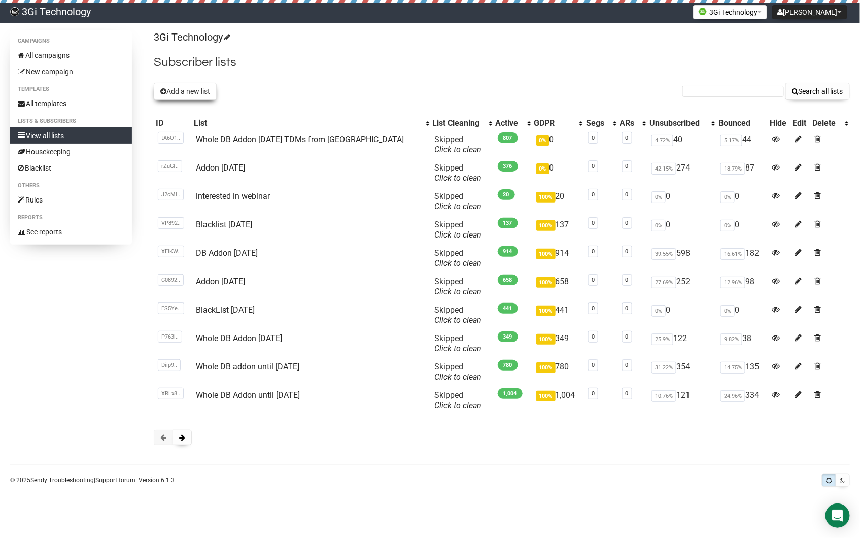
click at [191, 90] on button "Add a new list" at bounding box center [185, 91] width 63 height 17
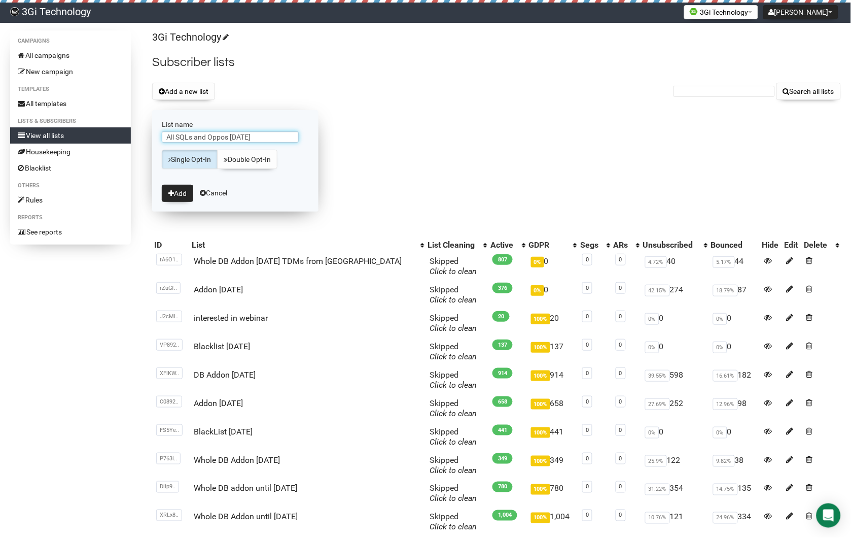
click at [229, 137] on input "All SQLs and Oppos [DATE]" at bounding box center [230, 136] width 137 height 11
type input "All SQLs and Oppos as on [DATE]"
click at [177, 194] on button "Add" at bounding box center [177, 193] width 31 height 17
